Goal: Task Accomplishment & Management: Complete application form

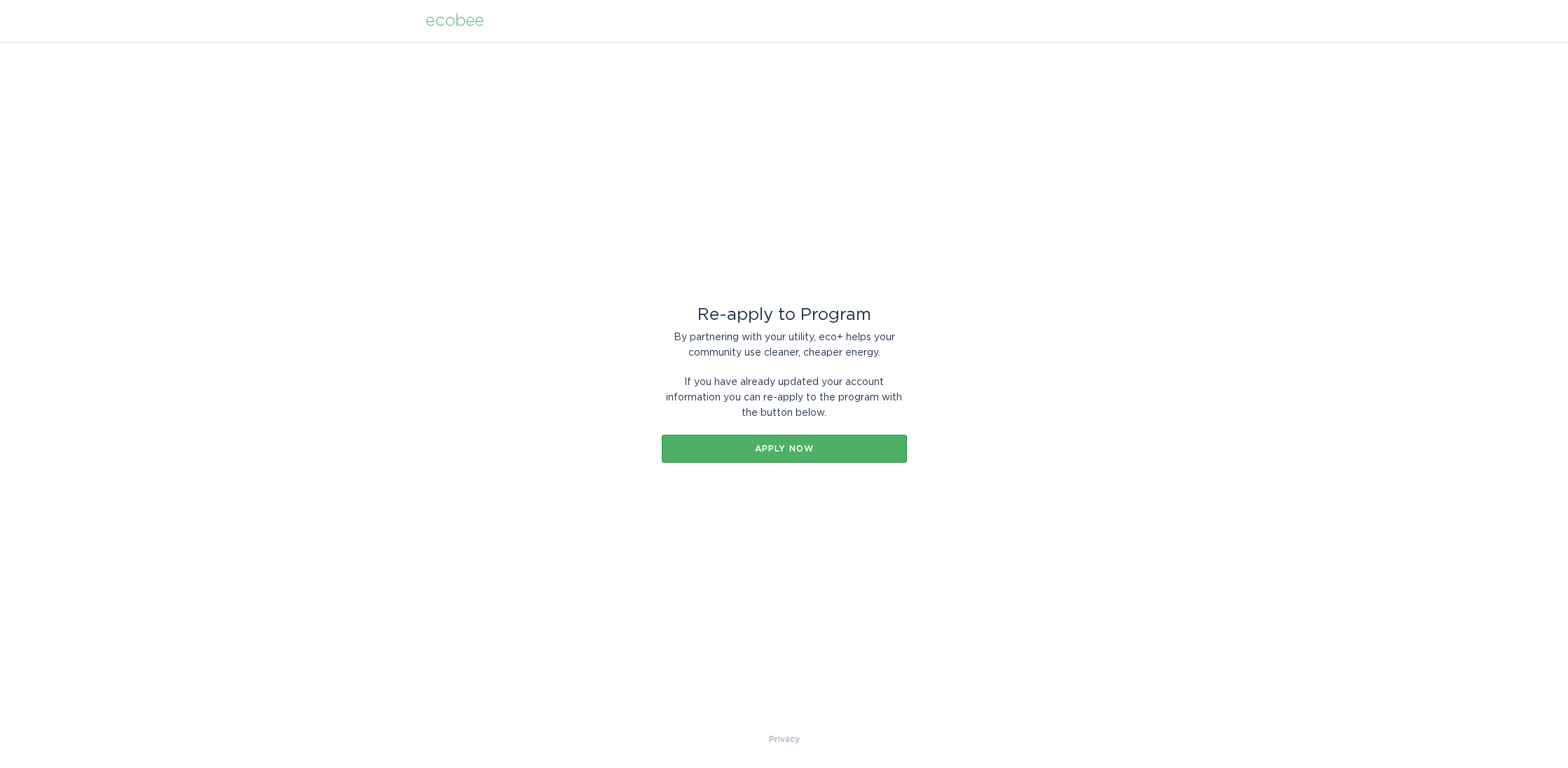
click at [803, 450] on div "Apply now" at bounding box center [784, 449] width 231 height 9
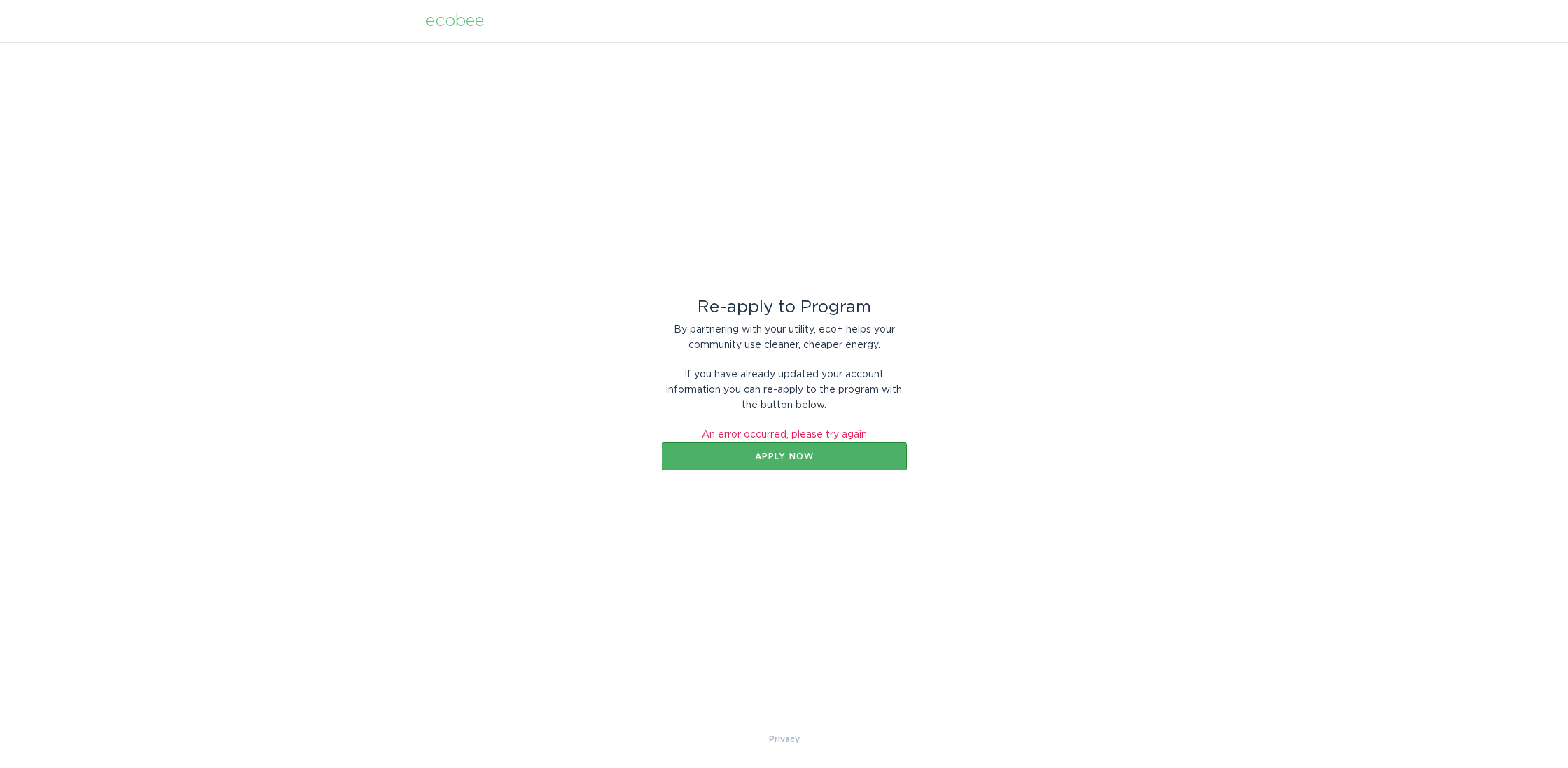
click at [802, 458] on div "Apply now" at bounding box center [784, 457] width 231 height 9
click at [771, 456] on div "Apply now" at bounding box center [784, 457] width 231 height 9
click at [772, 457] on div "Apply now" at bounding box center [784, 457] width 231 height 9
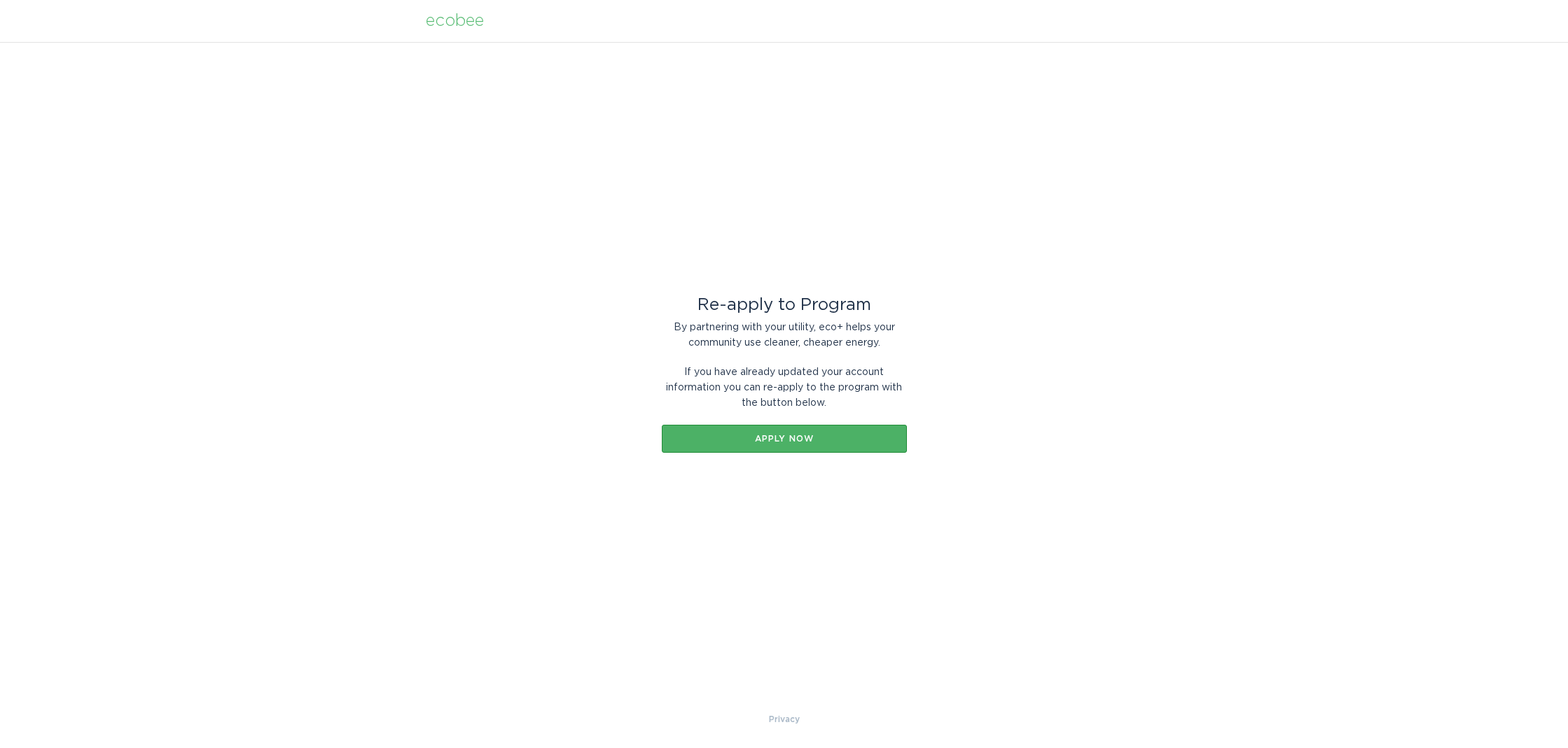
click at [811, 438] on div "Apply now" at bounding box center [784, 439] width 231 height 9
